Goal: Navigation & Orientation: Find specific page/section

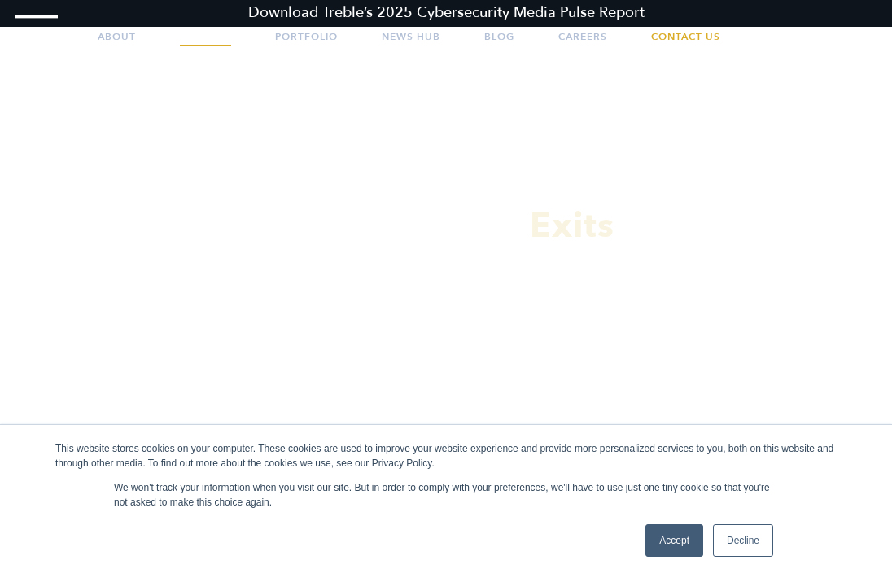
click at [226, 39] on link "Services" at bounding box center [205, 36] width 51 height 41
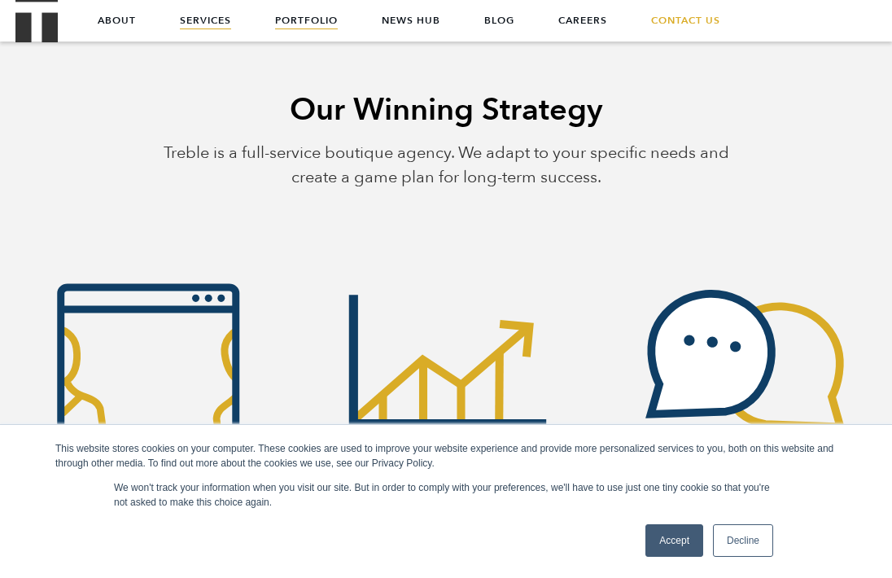
scroll to position [319, 0]
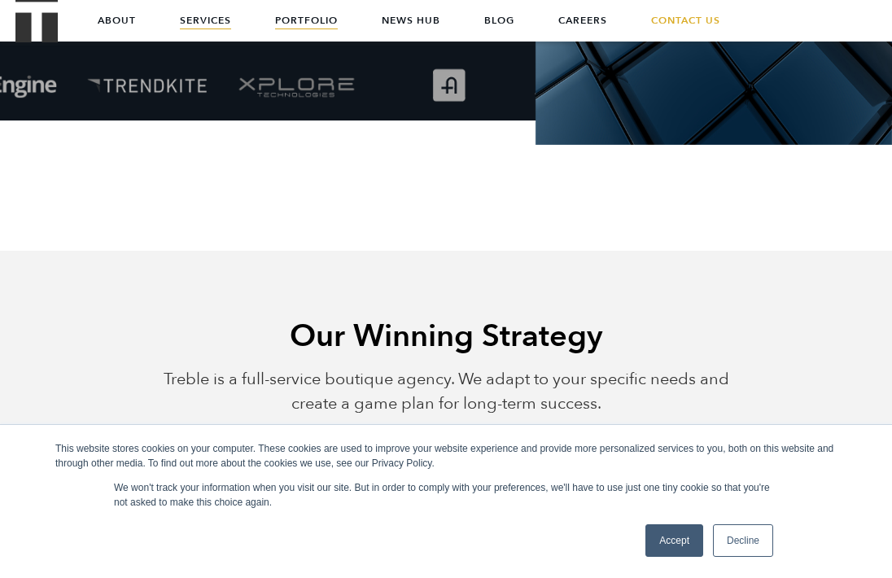
click at [321, 31] on link "Portfolio" at bounding box center [306, 20] width 63 height 41
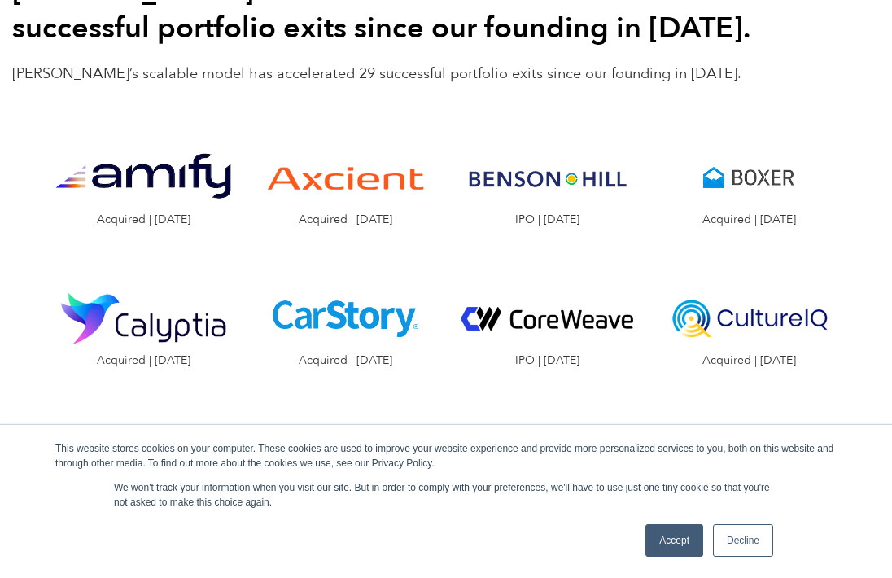
scroll to position [1293, 0]
